Goal: Task Accomplishment & Management: Manage account settings

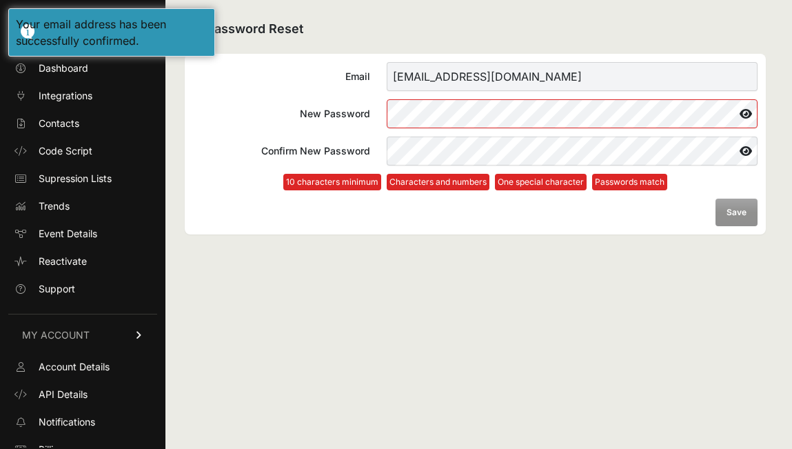
scroll to position [68, 0]
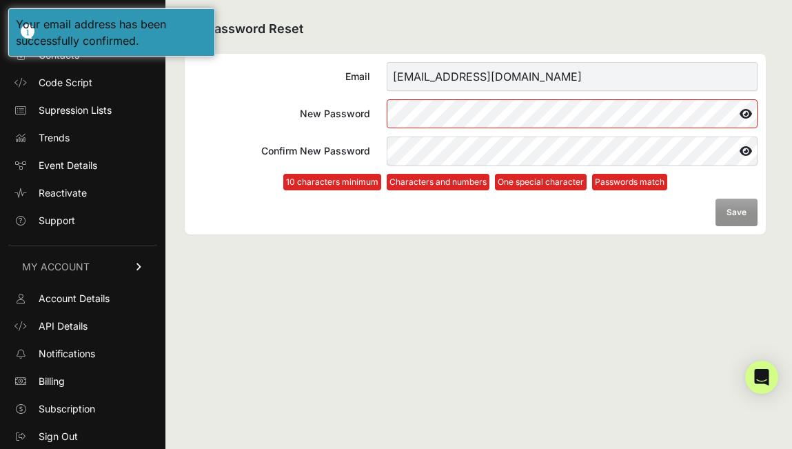
click at [402, 284] on div "Password Reset Email [EMAIL_ADDRESS][DOMAIN_NAME] New Password Confirm New Pass…" at bounding box center [475, 224] width 620 height 449
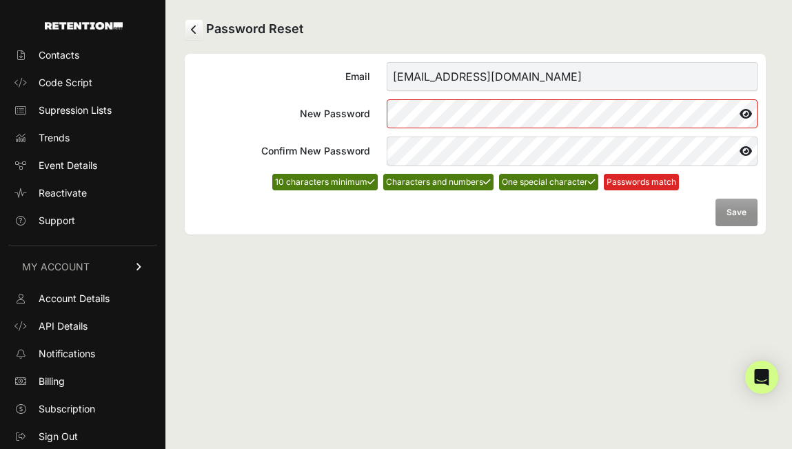
click at [745, 112] on icon at bounding box center [745, 114] width 23 height 22
click at [353, 105] on label "New Password" at bounding box center [475, 113] width 564 height 29
click at [296, 105] on label "New Password" at bounding box center [475, 113] width 564 height 29
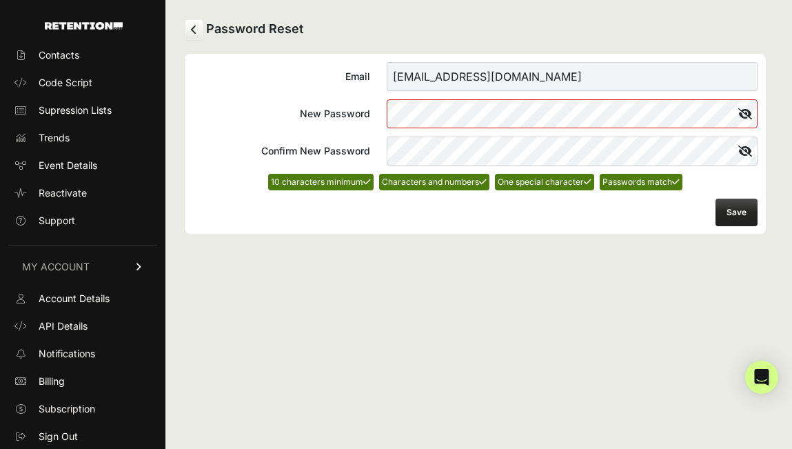
click at [747, 216] on button "Save" at bounding box center [736, 212] width 42 height 28
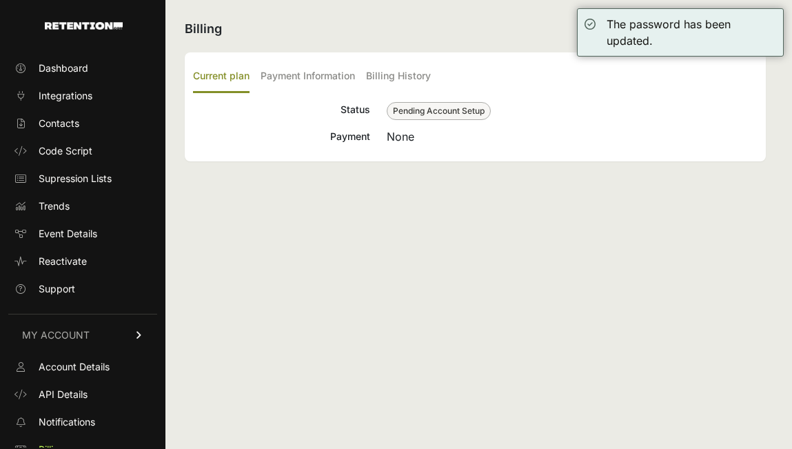
scroll to position [68, 0]
